Goal: Information Seeking & Learning: Learn about a topic

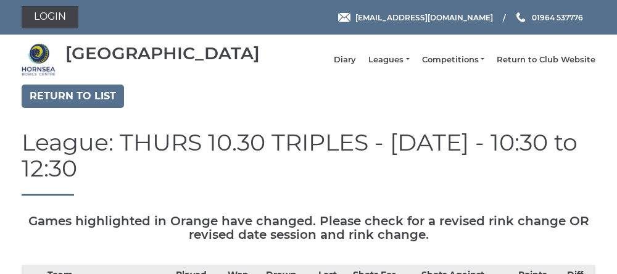
click at [382, 65] on link "Leagues" at bounding box center [388, 59] width 41 height 11
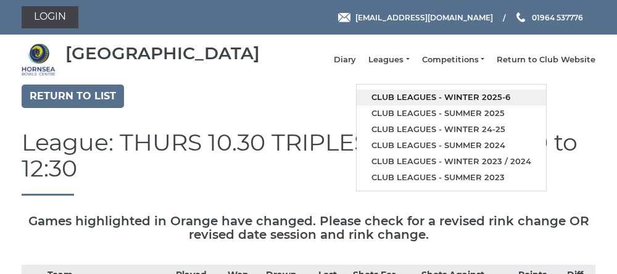
click at [442, 102] on link "Club leagues - Winter 2025-6" at bounding box center [451, 97] width 189 height 16
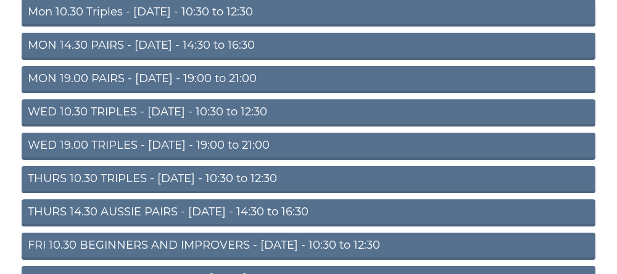
scroll to position [157, 0]
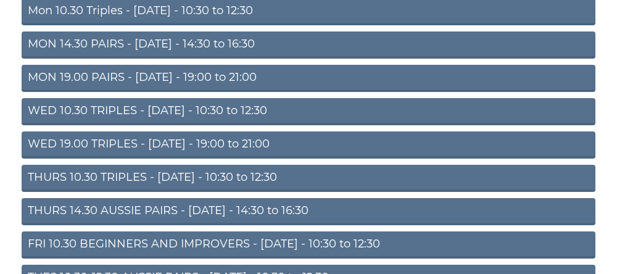
click at [135, 191] on link "THURS 10.30 TRIPLES - Thursday - 10:30 to 12:30" at bounding box center [309, 178] width 574 height 27
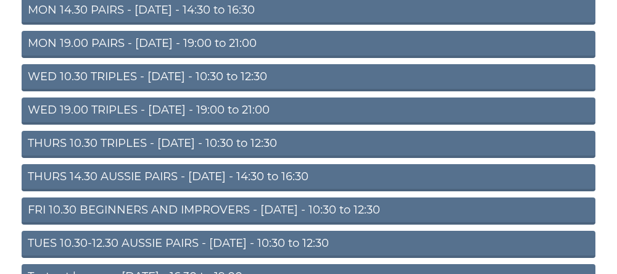
scroll to position [209, 0]
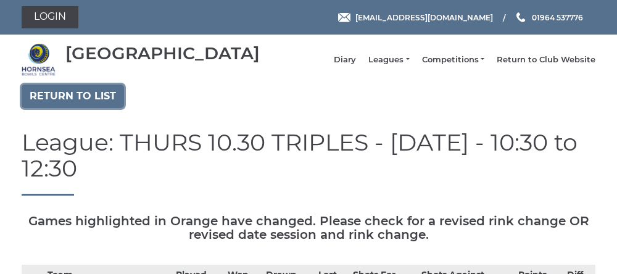
click at [79, 108] on link "Return to list" at bounding box center [73, 96] width 102 height 23
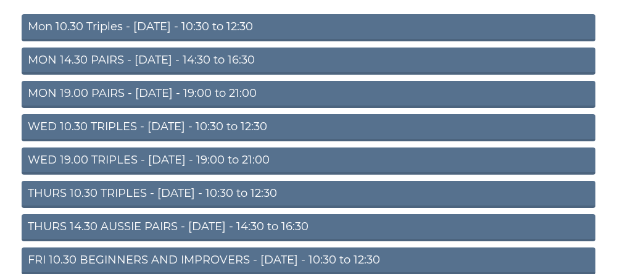
scroll to position [143, 0]
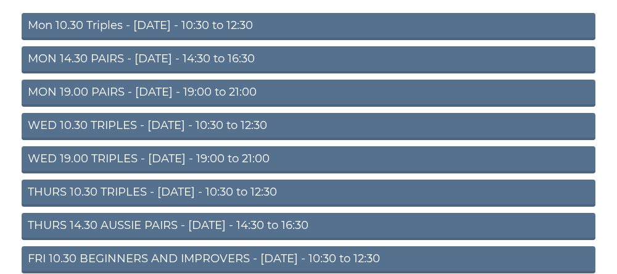
click at [134, 204] on link "THURS 10.30 TRIPLES - [DATE] - 10:30 to 12:30" at bounding box center [309, 193] width 574 height 27
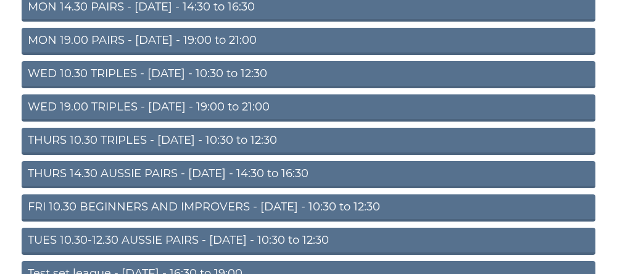
click at [128, 150] on link "THURS 10.30 TRIPLES - Thursday - 10:30 to 12:30" at bounding box center [309, 141] width 574 height 27
click at [225, 147] on link "THURS 10.30 TRIPLES - Thursday - 10:30 to 12:30" at bounding box center [309, 141] width 574 height 27
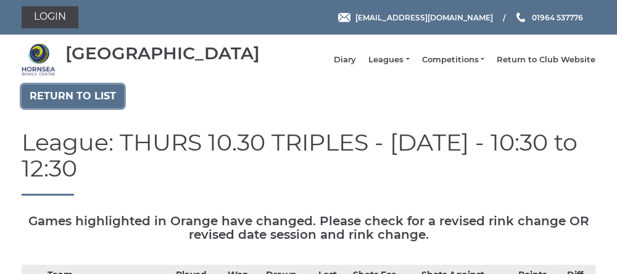
click at [64, 107] on link "Return to list" at bounding box center [73, 96] width 102 height 23
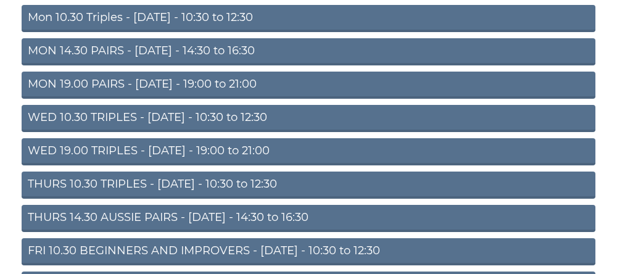
scroll to position [151, 0]
click at [128, 223] on link "THURS 14.30 AUSSIE PAIRS - [DATE] - 14:30 to 16:30" at bounding box center [309, 218] width 574 height 27
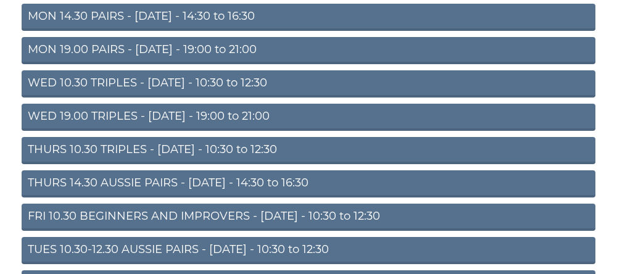
scroll to position [202, 0]
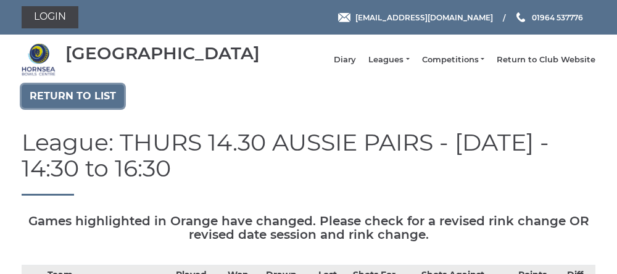
click at [62, 105] on link "Return to list" at bounding box center [73, 96] width 102 height 23
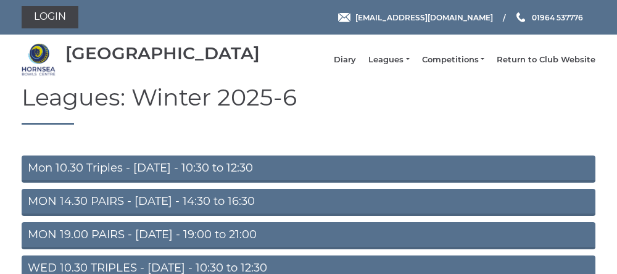
click at [143, 180] on link "Mon 10.30 Triples - Monday - 10:30 to 12:30" at bounding box center [309, 168] width 574 height 27
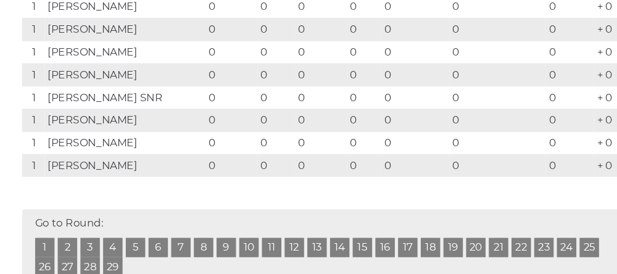
scroll to position [320, 0]
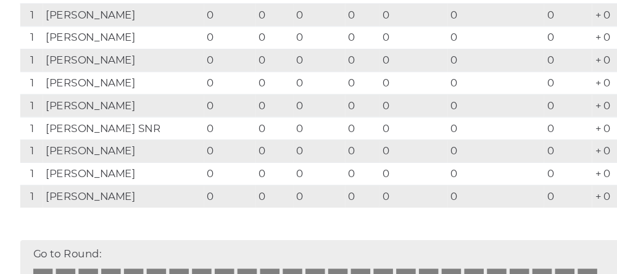
click at [62, 68] on td "Michael Hainstock" at bounding box center [119, 57] width 153 height 22
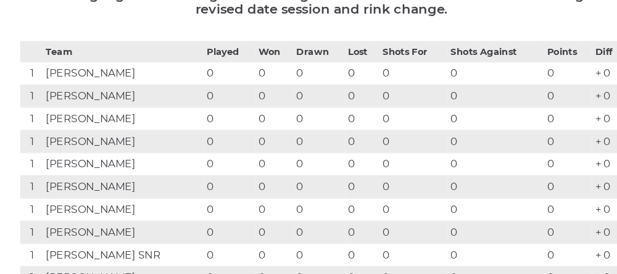
scroll to position [0, 0]
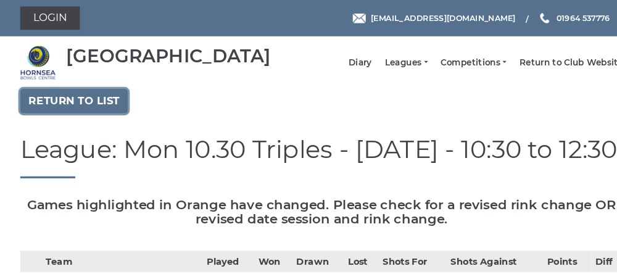
click at [57, 108] on link "Return to list" at bounding box center [73, 96] width 102 height 23
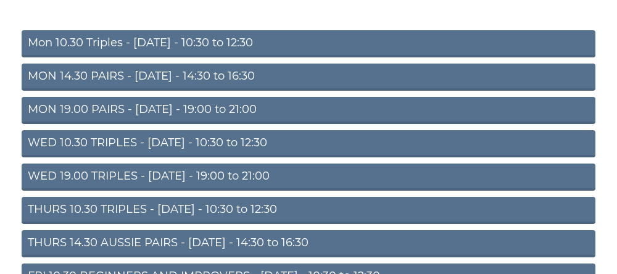
scroll to position [126, 0]
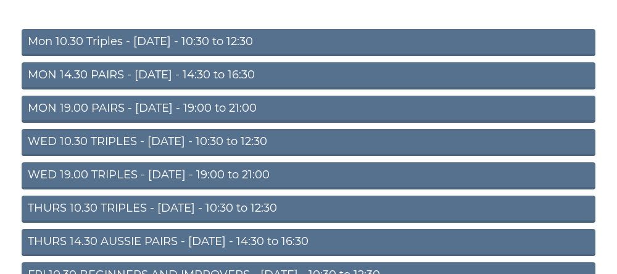
click at [76, 220] on link "THURS 10.30 TRIPLES - [DATE] - 10:30 to 12:30" at bounding box center [309, 209] width 574 height 27
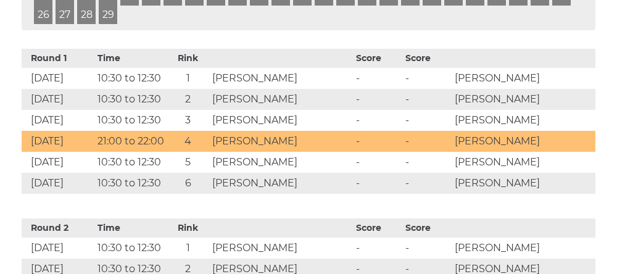
scroll to position [607, 0]
